Goal: Task Accomplishment & Management: Complete application form

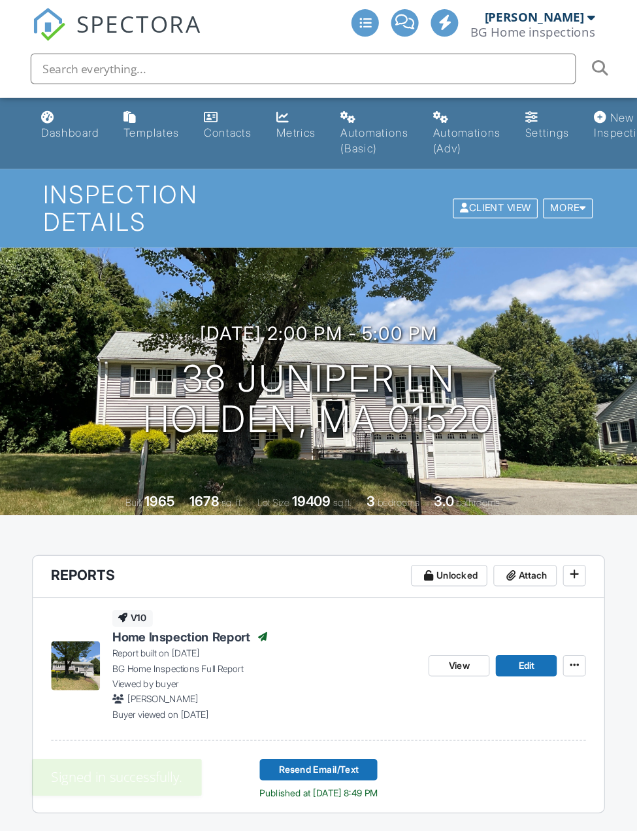
scroll to position [12, 0]
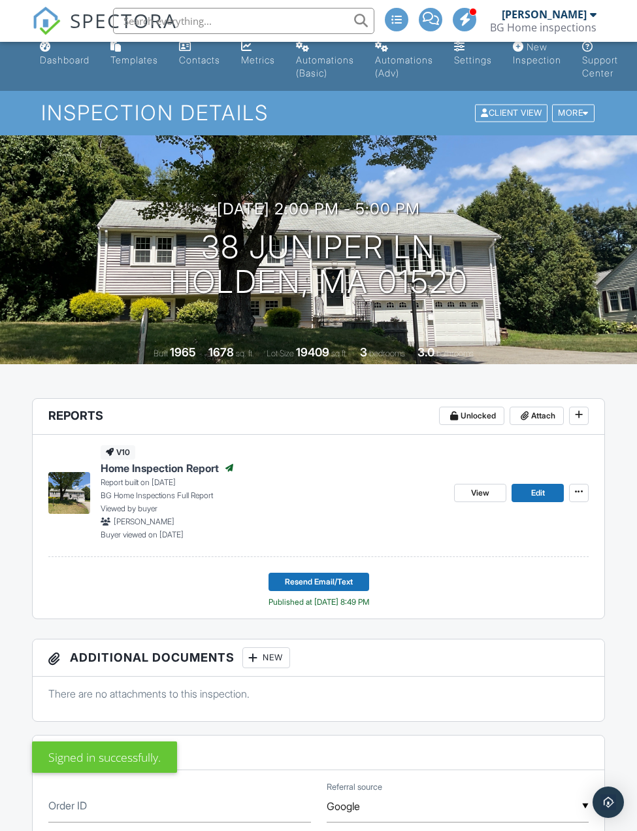
click at [267, 24] on input "text" at bounding box center [243, 21] width 261 height 26
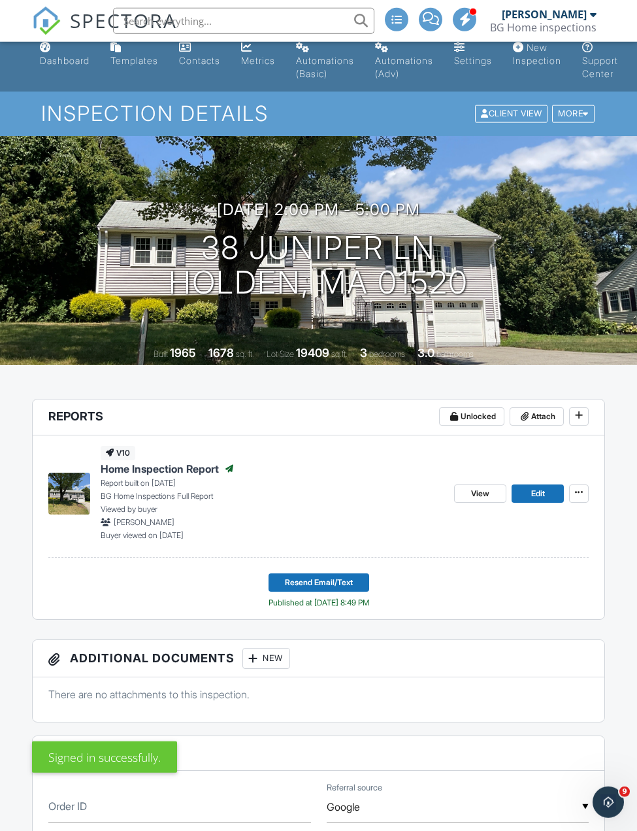
scroll to position [0, 0]
click at [268, 25] on input "text" at bounding box center [243, 21] width 261 height 26
paste input "Sthefano"
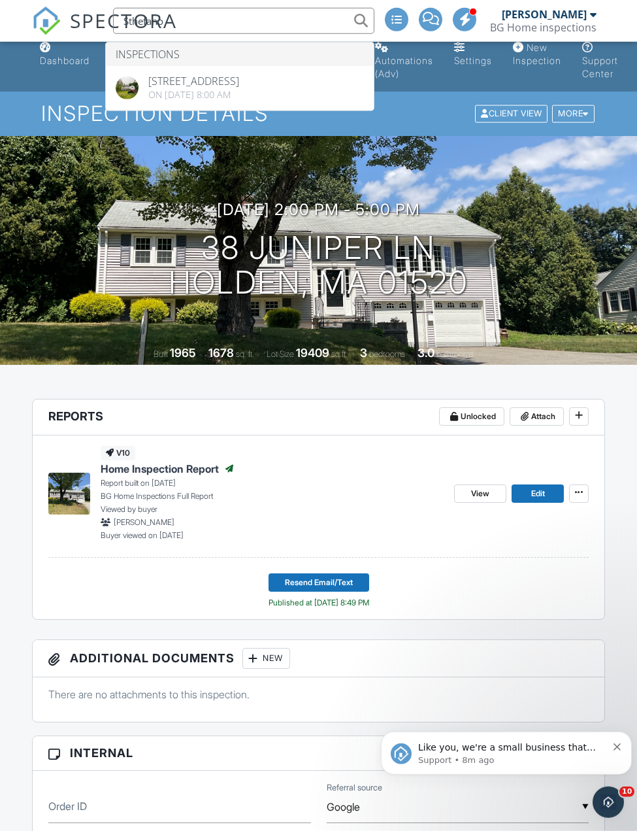
type input "Sthefano"
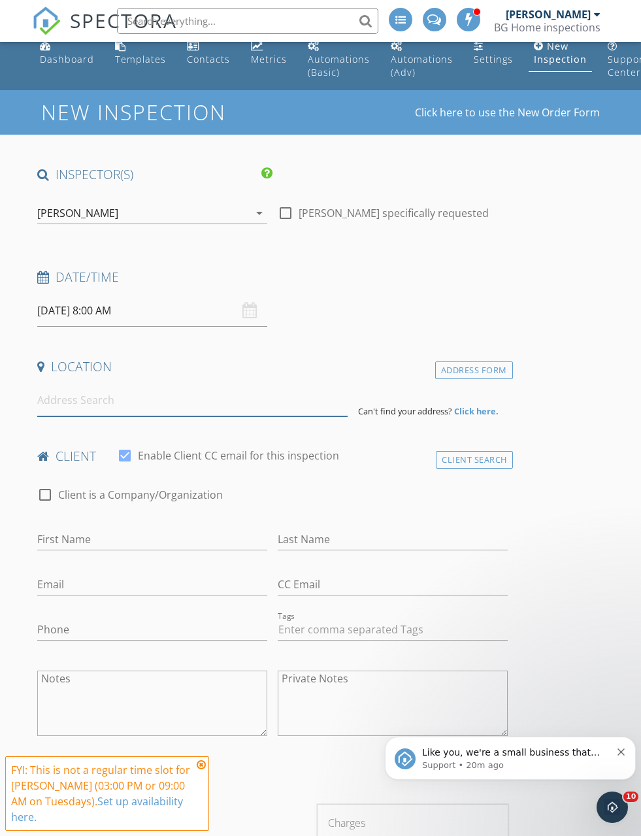
click at [135, 404] on input at bounding box center [192, 400] width 310 height 32
click at [108, 406] on input at bounding box center [192, 401] width 310 height 32
paste input "180 Bridge St., North Weymouth, MA 02191"
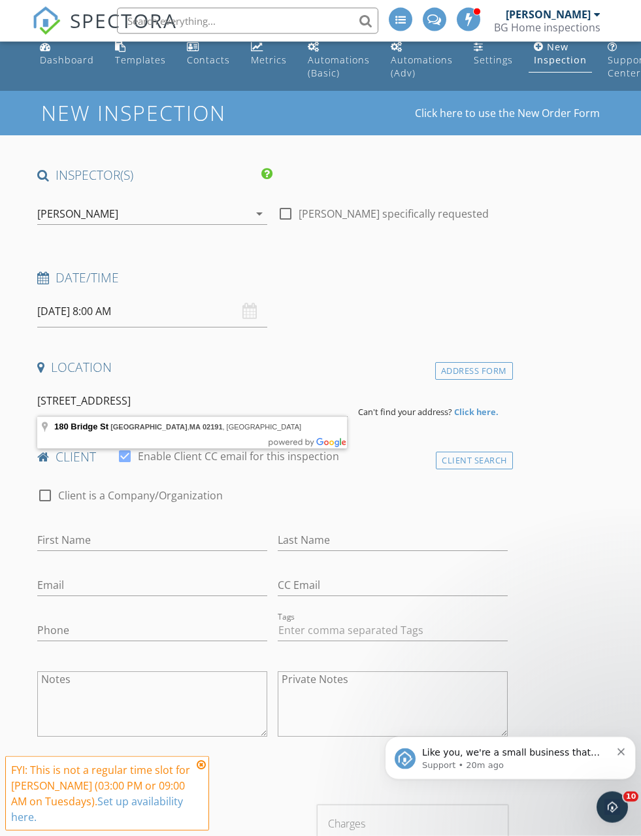
type input "180 Bridge St, North Weymouth, MA 02191, USA"
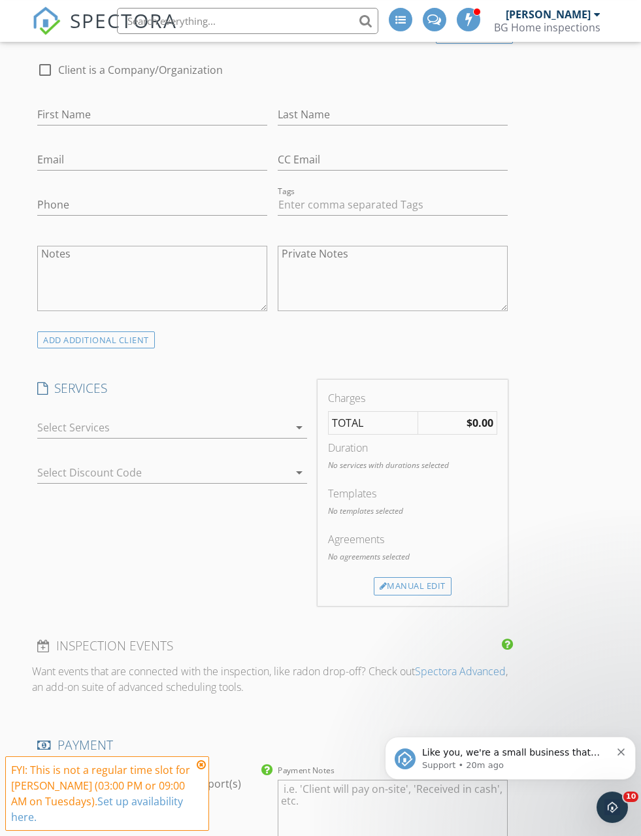
click at [242, 424] on div at bounding box center [163, 427] width 252 height 21
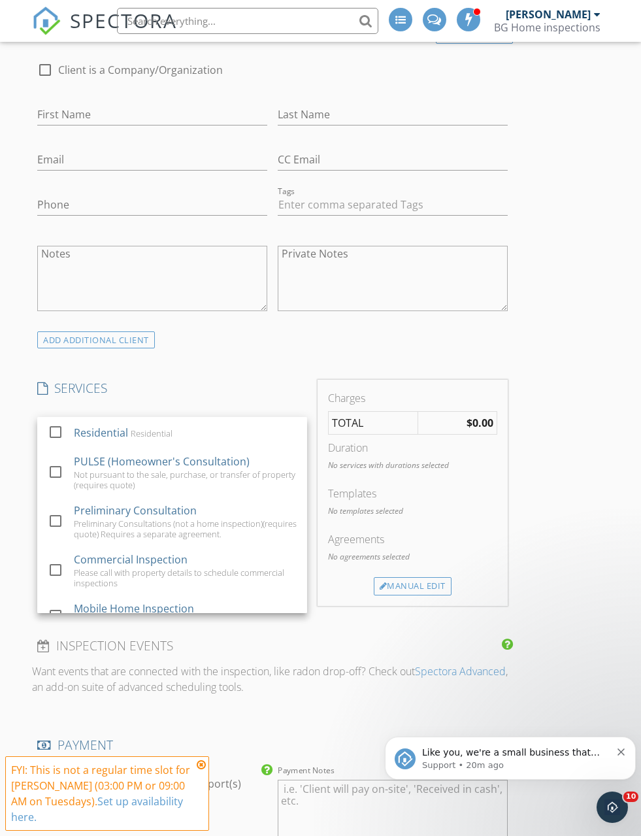
click at [169, 431] on div "Residential" at bounding box center [152, 433] width 42 height 10
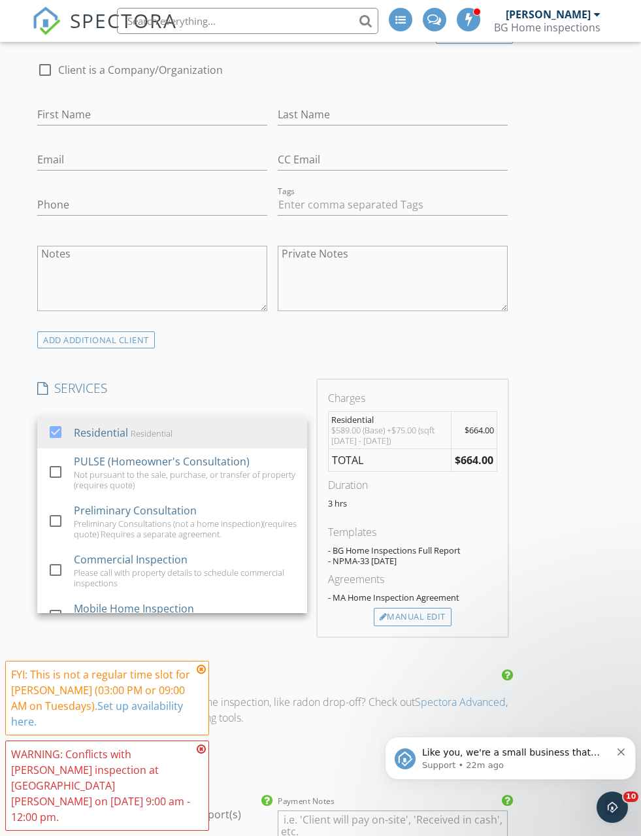
click at [561, 371] on div "INSPECTOR(S) check_box Brett Garceau PRIMARY Brett Garceau arrow_drop_down chec…" at bounding box center [320, 695] width 577 height 2443
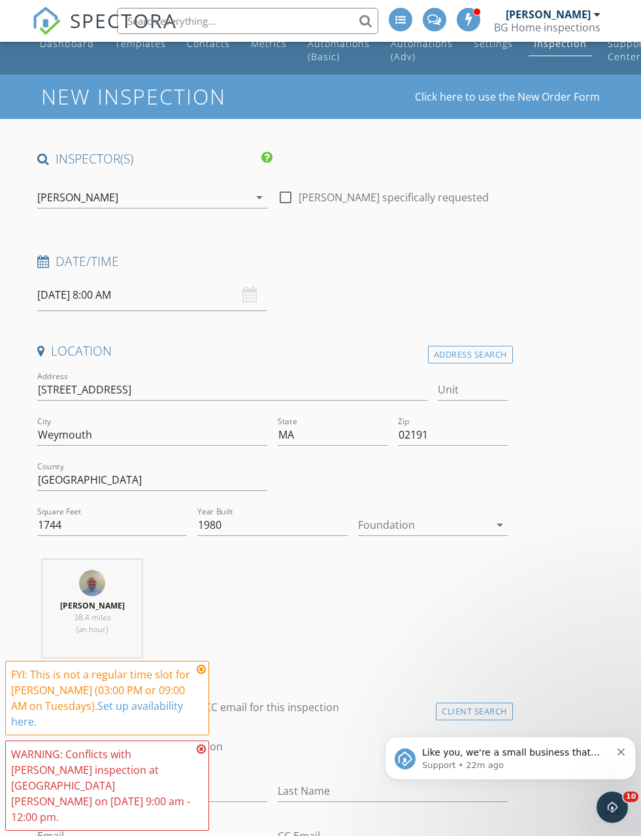
scroll to position [0, 0]
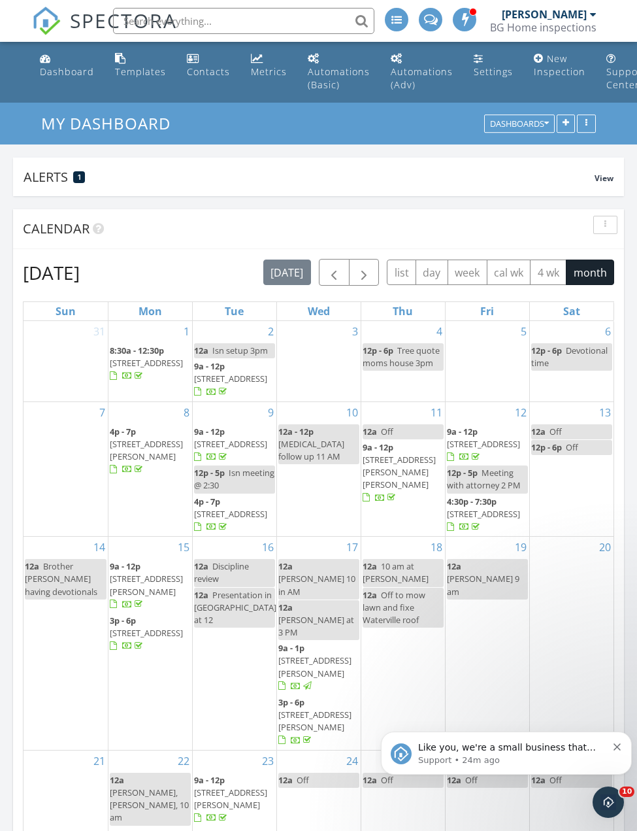
click at [618, 748] on icon "Dismiss notification" at bounding box center [617, 746] width 7 height 7
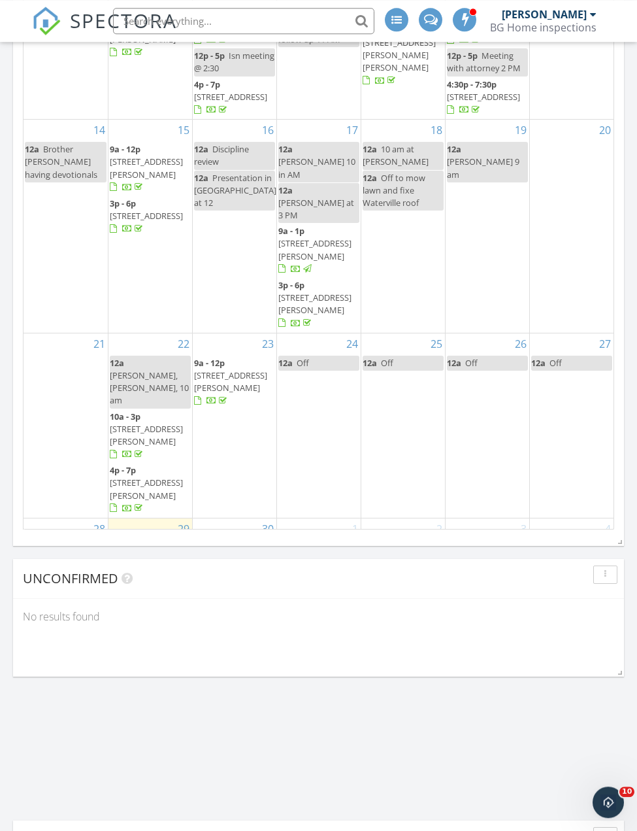
scroll to position [304, 0]
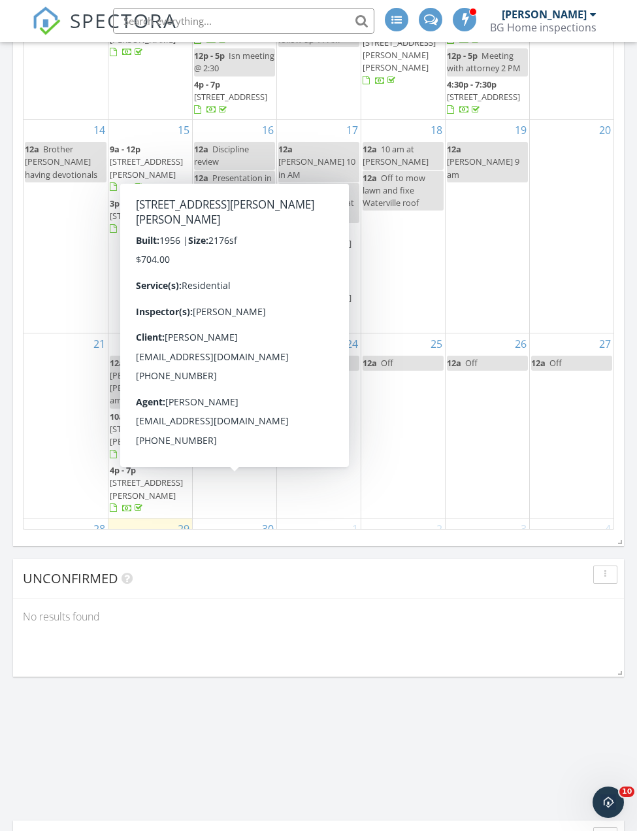
click at [239, 554] on span "[STREET_ADDRESS][PERSON_NAME][PERSON_NAME]" at bounding box center [230, 572] width 73 height 37
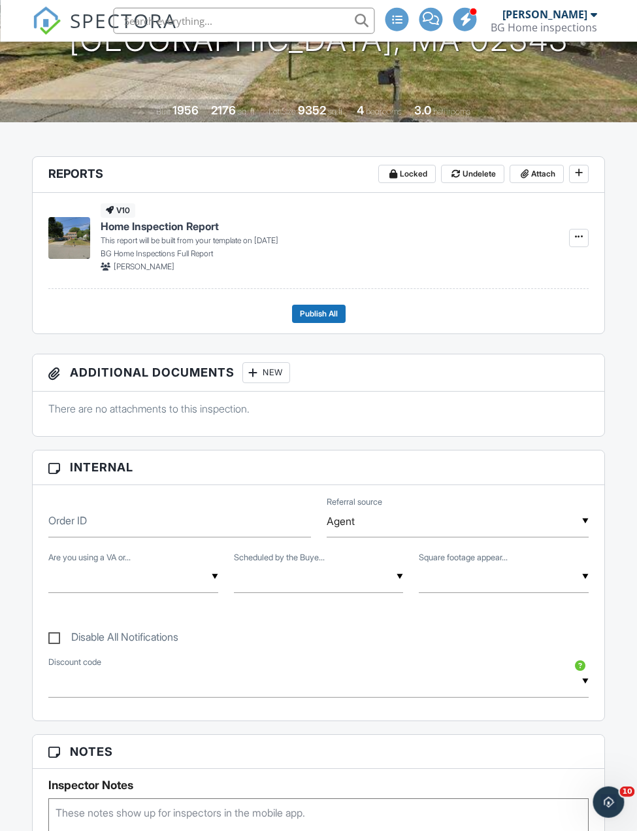
scroll to position [0, 8]
